Goal: Use online tool/utility: Utilize a website feature to perform a specific function

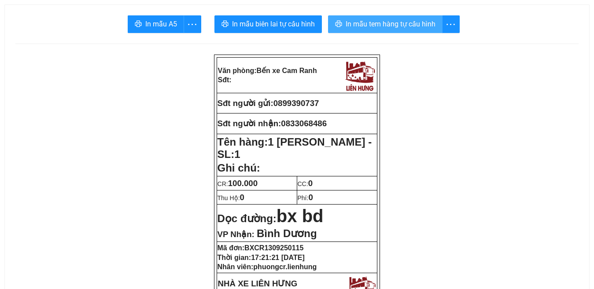
click at [391, 22] on span "In mẫu tem hàng tự cấu hình" at bounding box center [391, 23] width 90 height 11
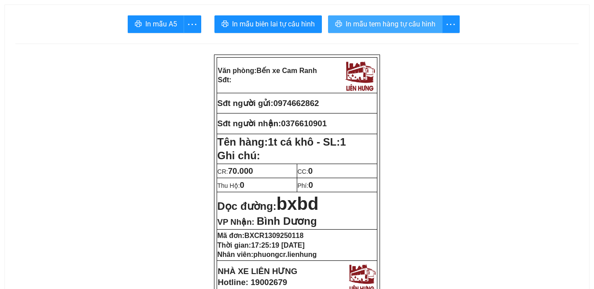
click at [392, 24] on span "In mẫu tem hàng tự cấu hình" at bounding box center [391, 23] width 90 height 11
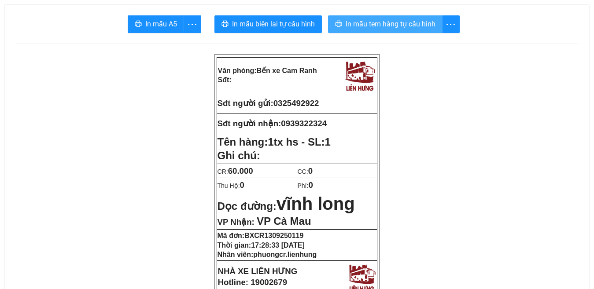
click at [392, 26] on span "In mẫu tem hàng tự cấu hình" at bounding box center [391, 23] width 90 height 11
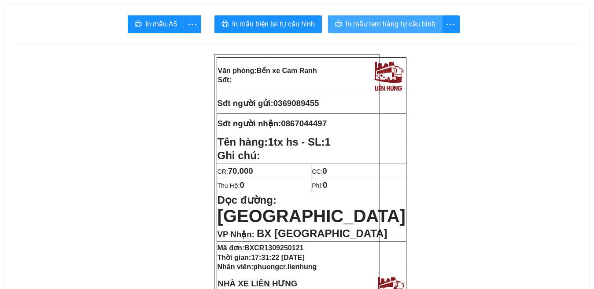
click at [395, 22] on span "In mẫu tem hàng tự cấu hình" at bounding box center [391, 23] width 90 height 11
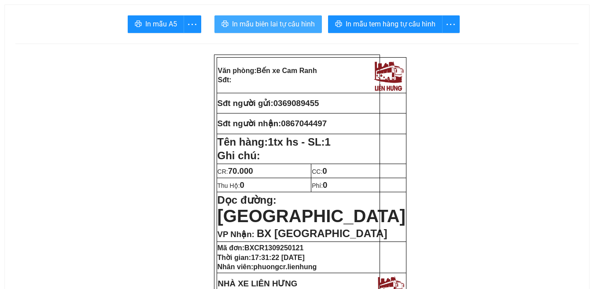
click at [242, 22] on span "In mẫu biên lai tự cấu hình" at bounding box center [273, 23] width 83 height 11
